Goal: Check status: Check status

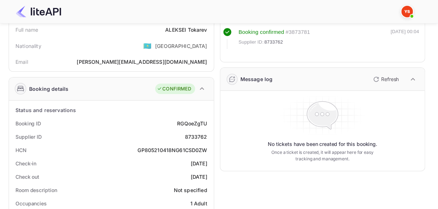
click at [196, 121] on div "RGQoeZgTU" at bounding box center [192, 123] width 30 height 8
copy div "RGQoeZgTU"
click at [198, 134] on div "8733762" at bounding box center [196, 137] width 22 height 8
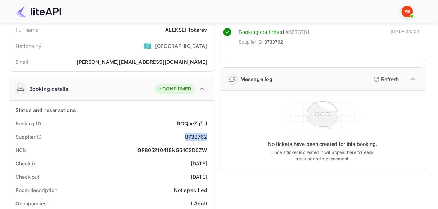
copy div "8733762"
drag, startPoint x: 166, startPoint y: 30, endPoint x: 205, endPoint y: 30, distance: 38.5
click at [205, 30] on div "[PERSON_NAME]" at bounding box center [186, 30] width 42 height 8
click at [199, 31] on div "[PERSON_NAME]" at bounding box center [186, 30] width 42 height 8
drag, startPoint x: 166, startPoint y: 28, endPoint x: 207, endPoint y: 30, distance: 40.7
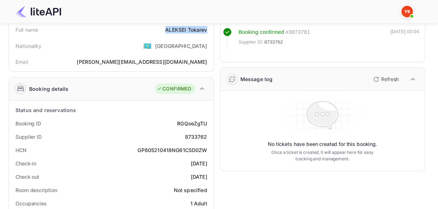
click at [207, 30] on div "[PERSON_NAME]" at bounding box center [186, 30] width 42 height 8
copy div "[PERSON_NAME]"
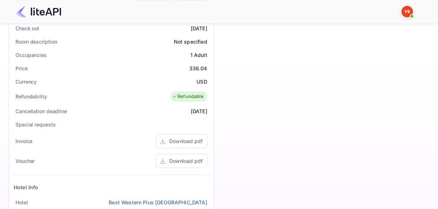
scroll to position [268, 0]
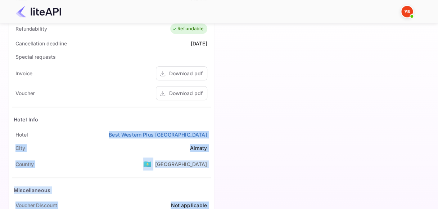
drag, startPoint x: 107, startPoint y: 130, endPoint x: 217, endPoint y: 132, distance: 110.9
click at [217, 132] on div "Guest information Full name [PERSON_NAME] Nationality 🇰🇿 [DEMOGRAPHIC_DATA] Ema…" at bounding box center [214, 10] width 422 height 471
click at [214, 132] on div "Timeline Booking confirmed # 3873781 Supplier ID: 8733762 [DATE] 00:04 Message …" at bounding box center [319, 10] width 211 height 471
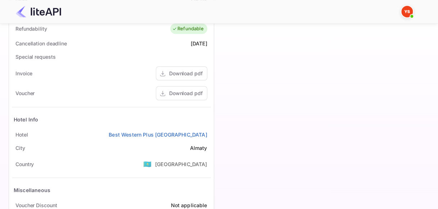
drag, startPoint x: 106, startPoint y: 132, endPoint x: 211, endPoint y: 132, distance: 104.7
click at [211, 132] on div "Hotel Best Western Plus [GEOGRAPHIC_DATA]" at bounding box center [111, 134] width 199 height 13
copy link "Best Western Plus [GEOGRAPHIC_DATA]"
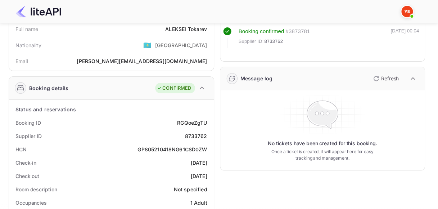
scroll to position [53, 0]
drag, startPoint x: 178, startPoint y: 162, endPoint x: 212, endPoint y: 162, distance: 33.8
copy div "[DATE]"
drag, startPoint x: 176, startPoint y: 172, endPoint x: 210, endPoint y: 172, distance: 34.5
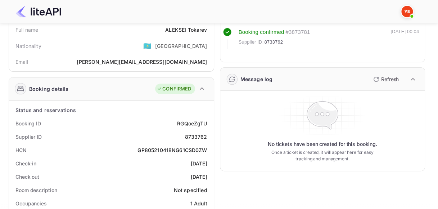
click at [210, 172] on div "Check out [DATE]" at bounding box center [111, 176] width 199 height 13
copy div "[DATE]"
